Goal: Task Accomplishment & Management: Complete application form

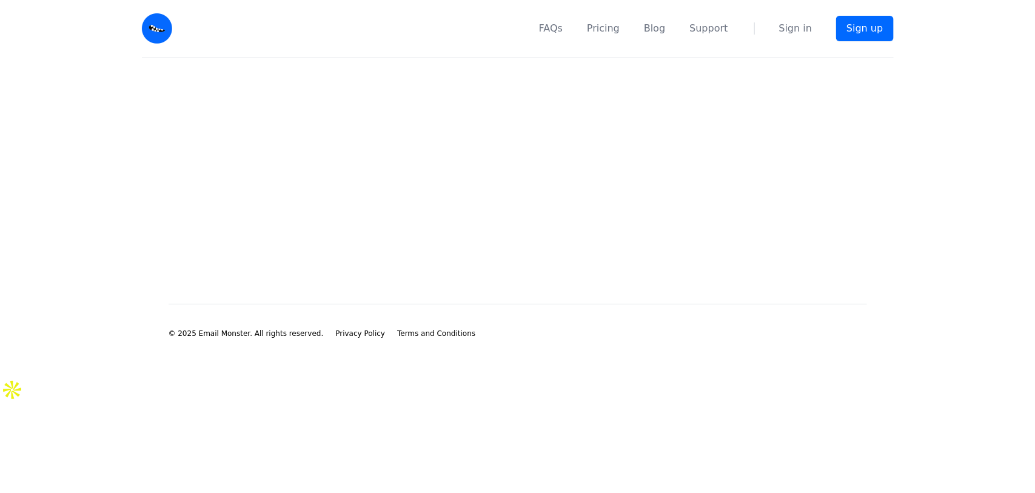
click at [414, 168] on main at bounding box center [517, 161] width 1035 height 207
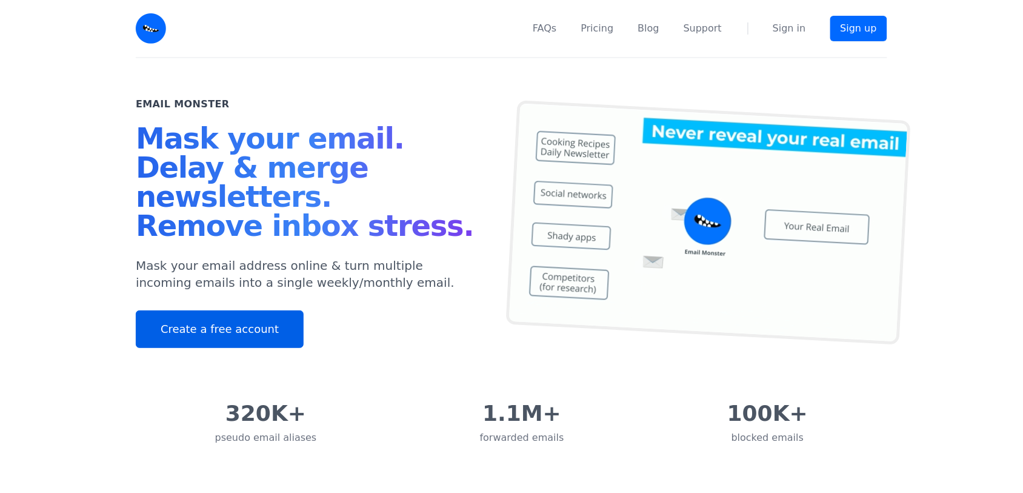
click at [198, 344] on link "Create a free account" at bounding box center [220, 329] width 168 height 38
